Goal: Check status: Check status

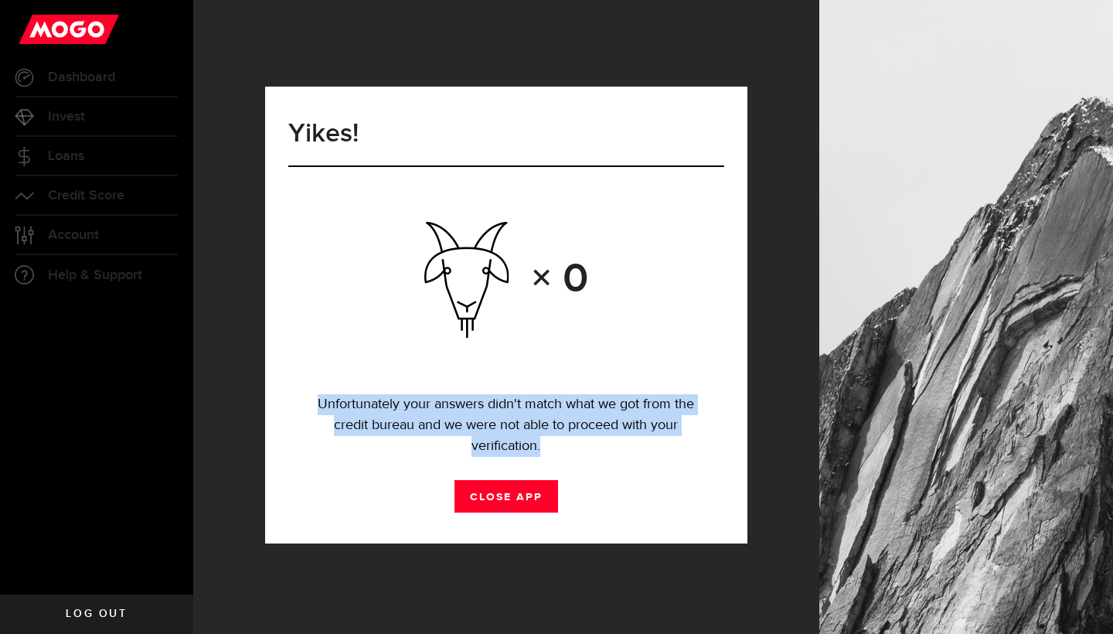
drag, startPoint x: 321, startPoint y: 404, endPoint x: 566, endPoint y: 441, distance: 247.9
click at [566, 441] on p "Unfortunately your answers didn't match what we got from the credit bureau and …" at bounding box center [507, 425] width 414 height 63
copy p "Unfortunately your answers didn't match what we got from the credit bureau and …"
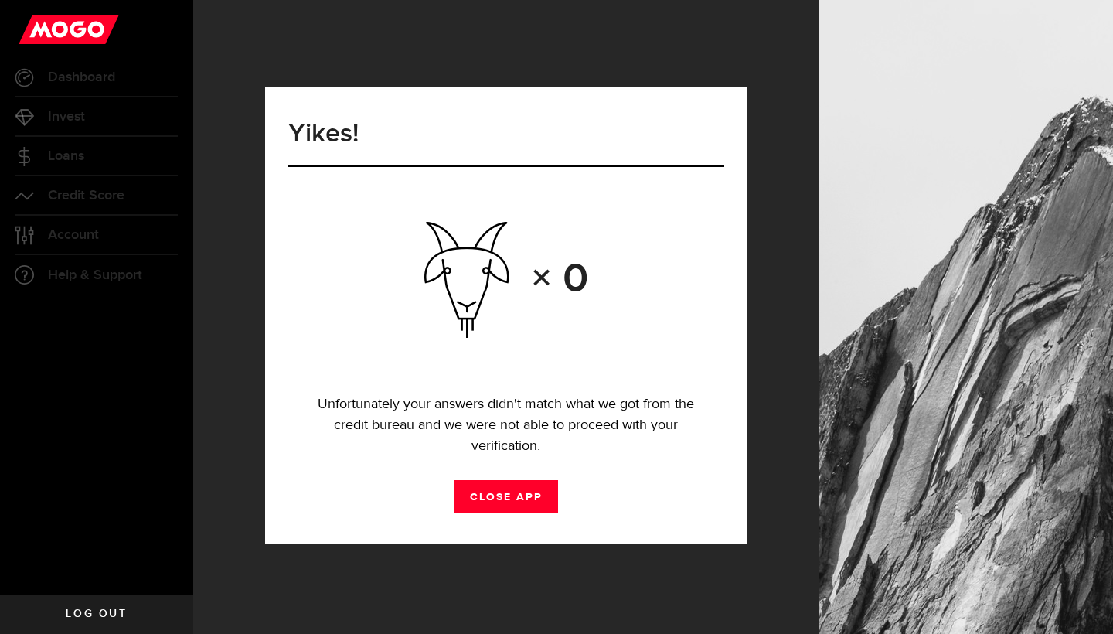
click at [595, 220] on div "Yikes! × 0 Unfortunately your answers didn't match what we got from the credit …" at bounding box center [506, 315] width 483 height 457
